Goal: Task Accomplishment & Management: Complete application form

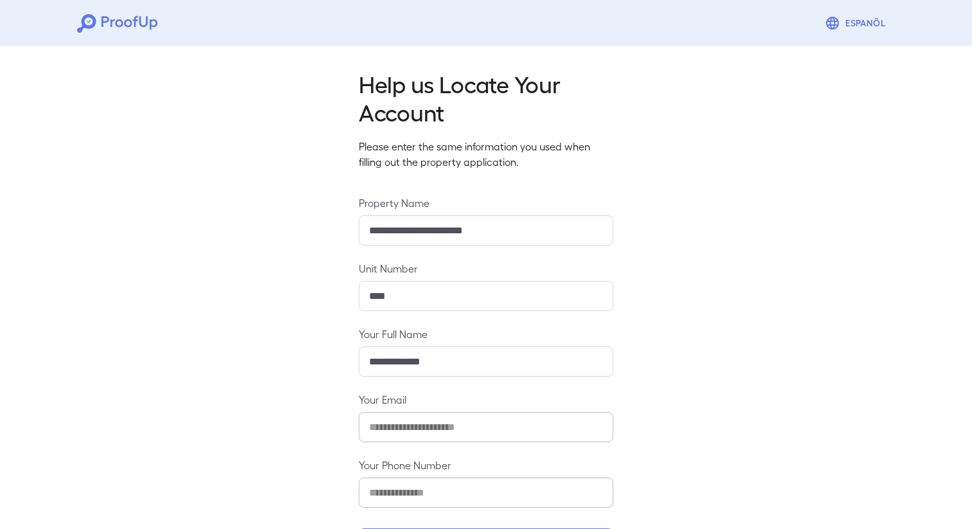
scroll to position [53, 0]
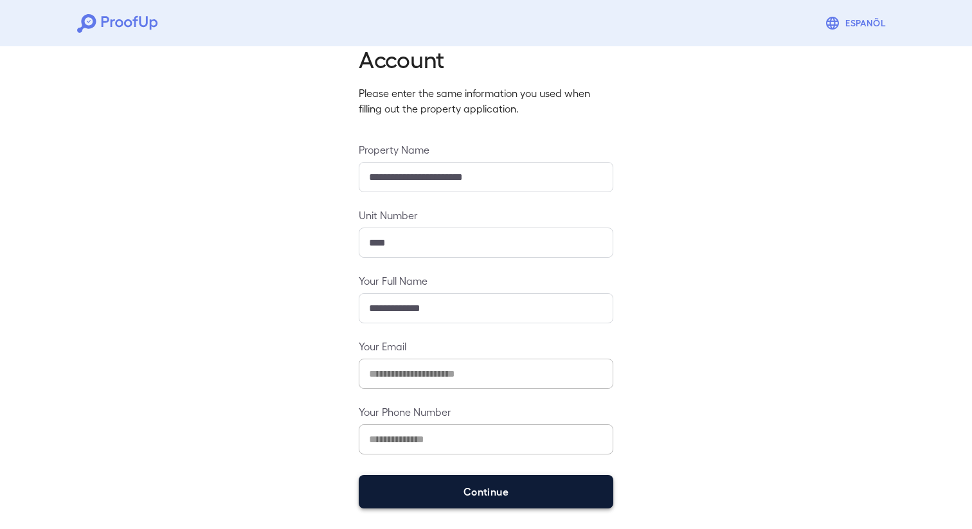
click at [466, 501] on button "Continue" at bounding box center [486, 491] width 255 height 33
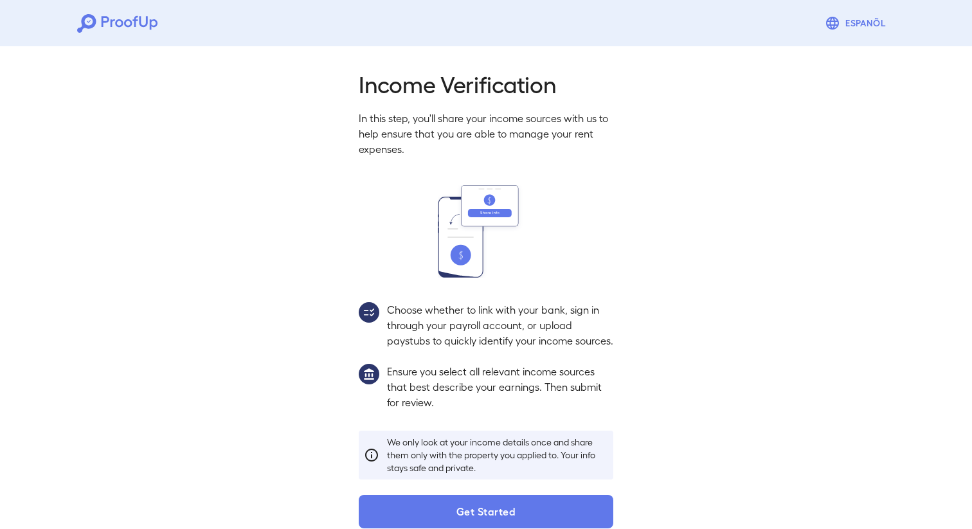
scroll to position [35, 0]
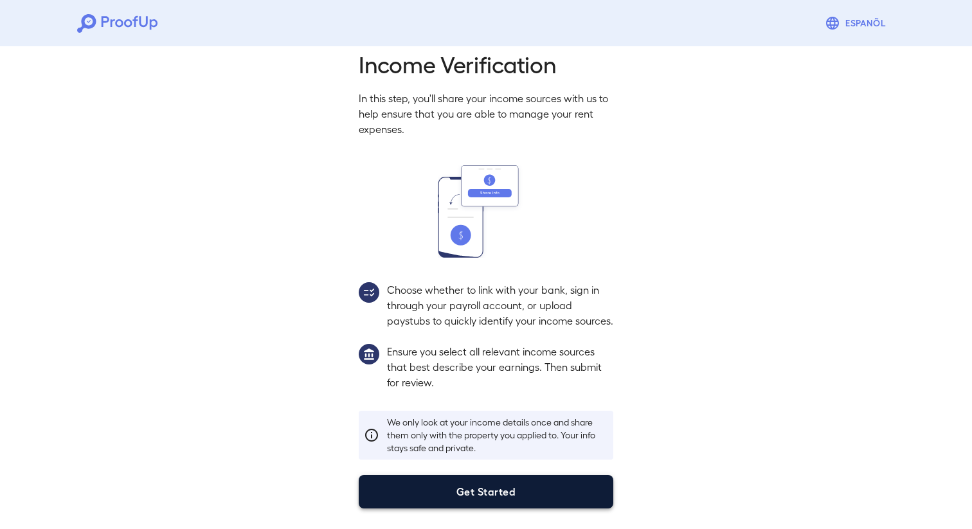
click at [401, 490] on button "Get Started" at bounding box center [486, 491] width 255 height 33
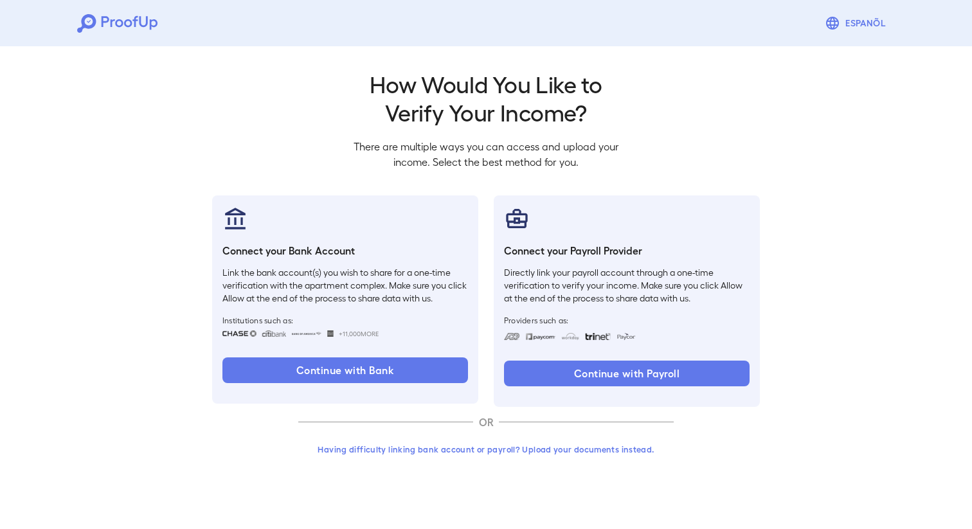
click at [469, 99] on h2 "How Would You Like to Verify Your Income?" at bounding box center [485, 97] width 285 height 57
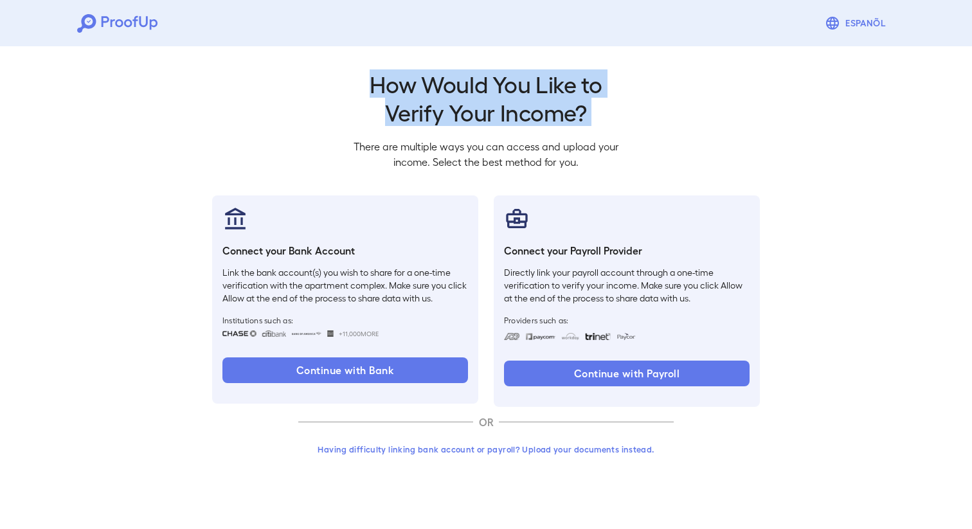
copy h2 "How Would You Like to Verify Your Income?"
click at [424, 125] on h2 "How Would You Like to Verify Your Income?" at bounding box center [485, 97] width 285 height 57
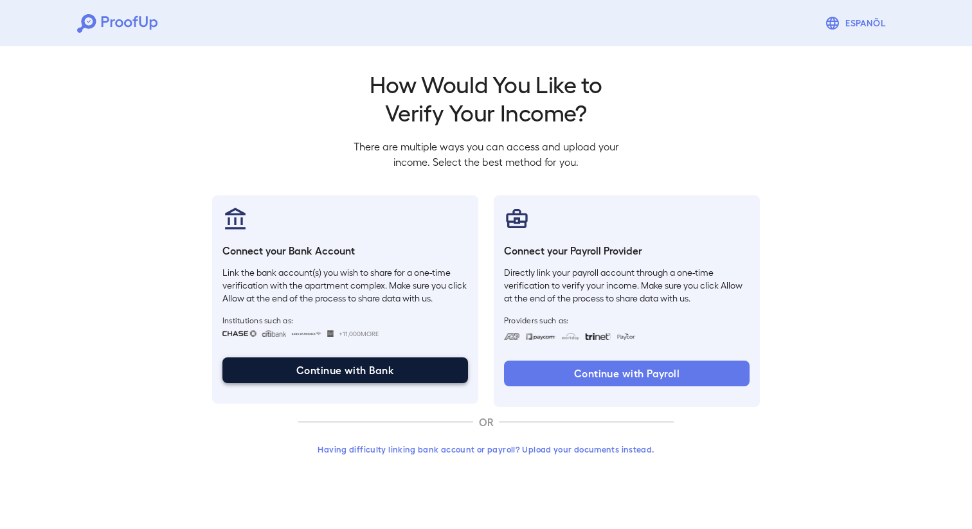
click at [407, 371] on button "Continue with Bank" at bounding box center [345, 370] width 246 height 26
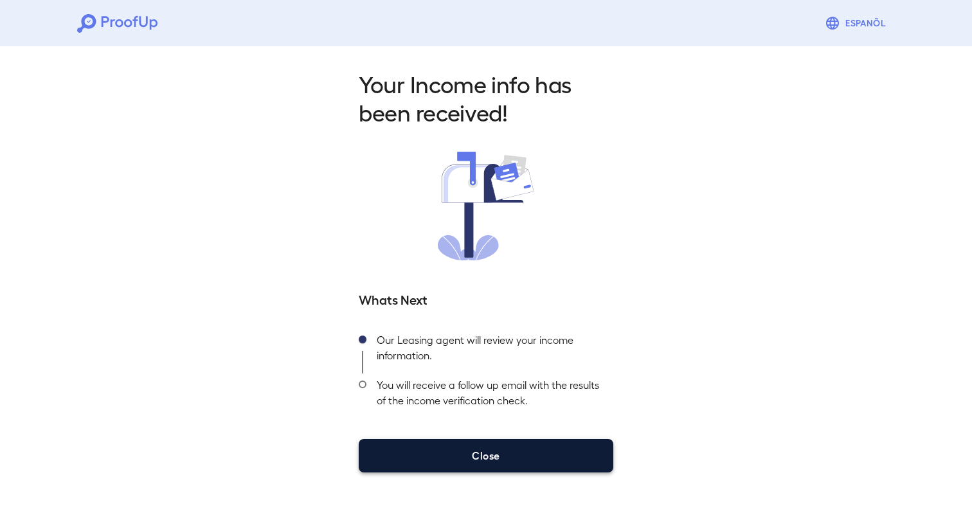
click at [442, 451] on button "Close" at bounding box center [486, 455] width 255 height 33
click at [408, 461] on button "Close" at bounding box center [486, 455] width 255 height 33
click at [465, 460] on button "Close" at bounding box center [486, 455] width 255 height 33
click at [500, 460] on button "Close" at bounding box center [486, 455] width 255 height 33
click at [482, 453] on button "Close" at bounding box center [486, 455] width 255 height 33
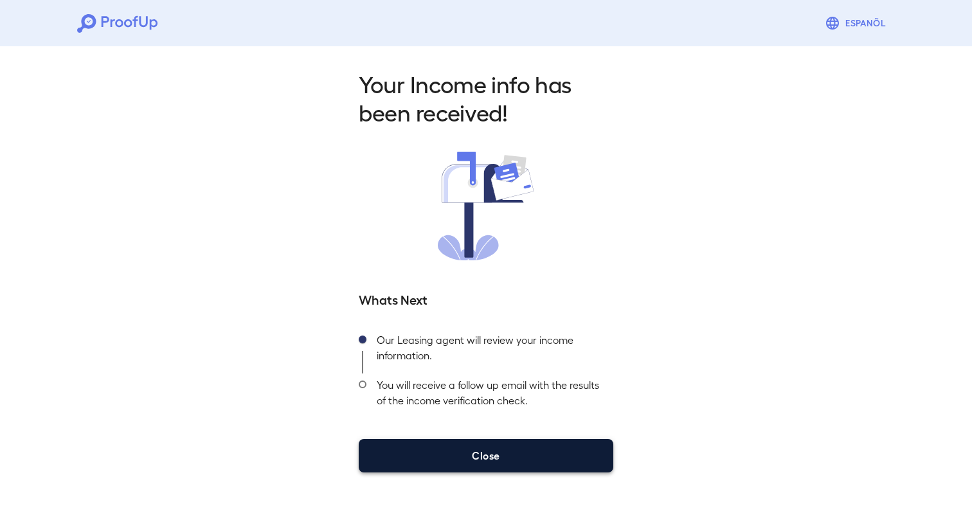
click at [463, 451] on button "Close" at bounding box center [486, 455] width 255 height 33
click at [443, 456] on button "Close" at bounding box center [486, 455] width 255 height 33
